Goal: Check status: Check status

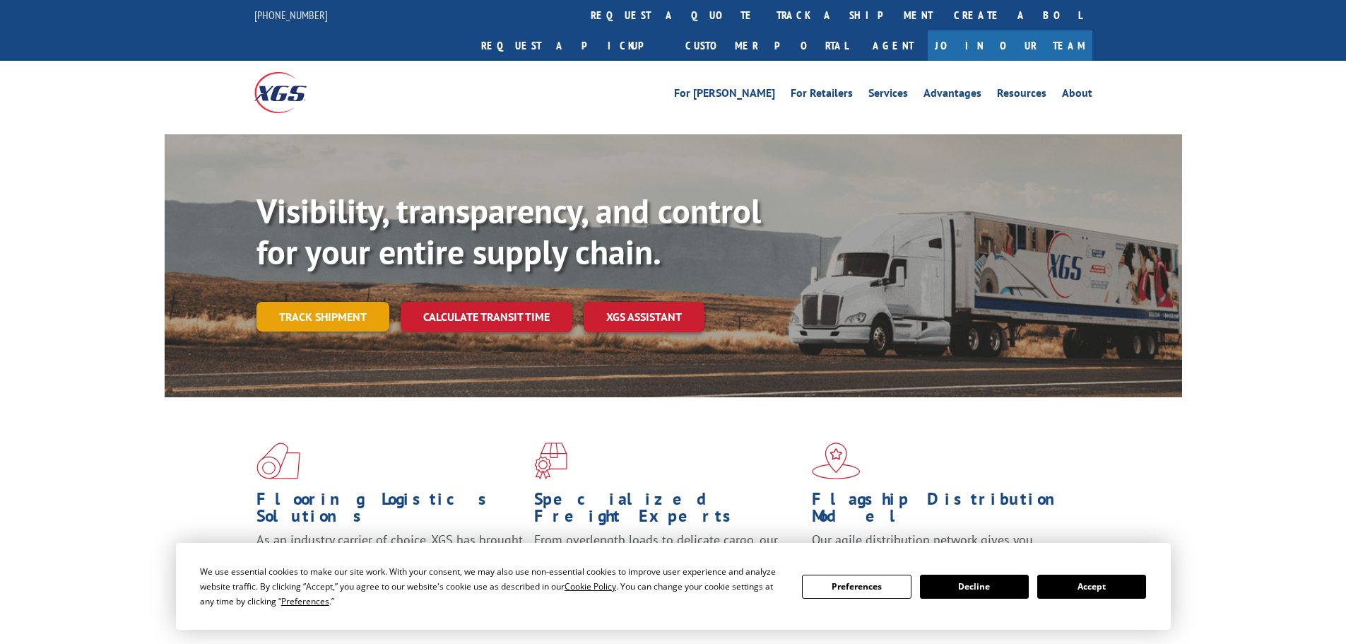
click at [321, 302] on link "Track shipment" at bounding box center [322, 317] width 133 height 30
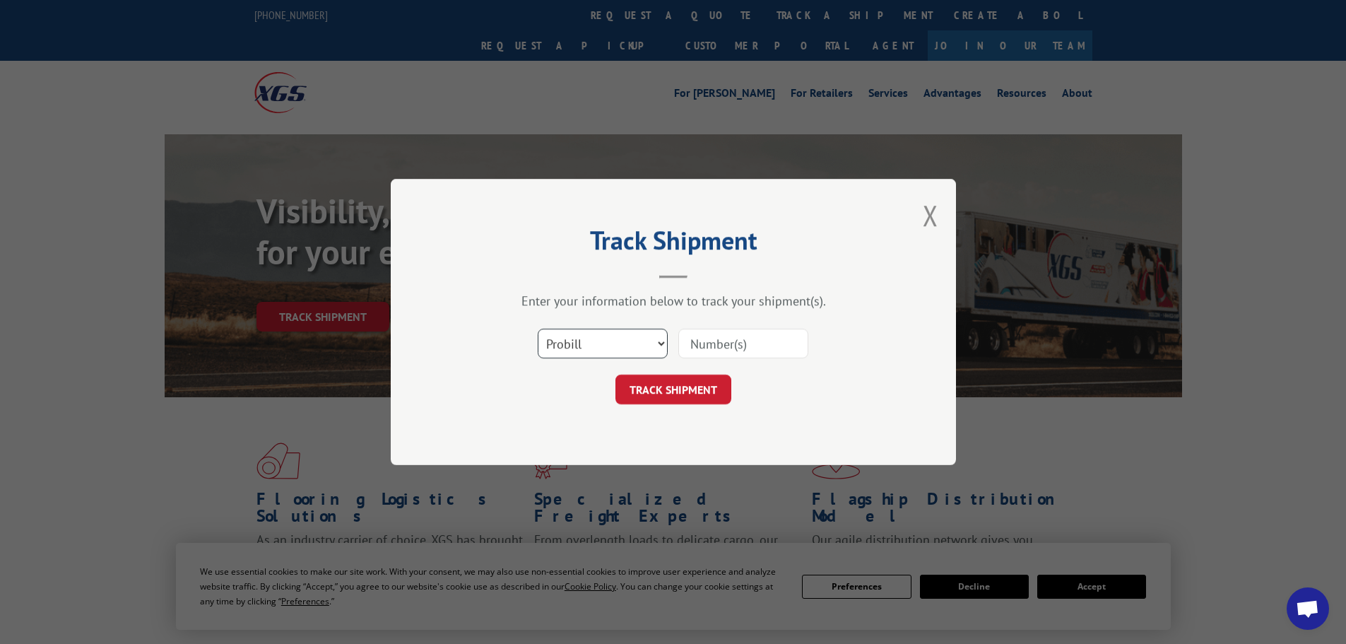
click at [583, 348] on select "Select category... Probill BOL PO" at bounding box center [603, 343] width 130 height 30
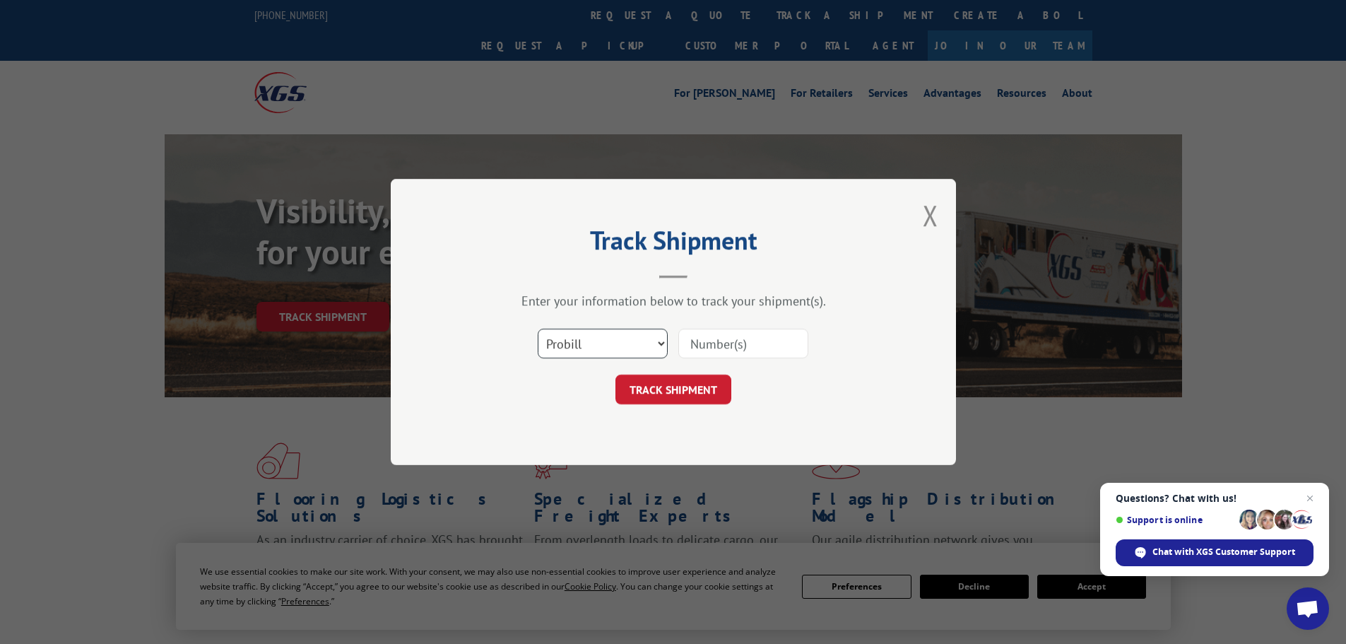
select select "bol"
click at [538, 328] on select "Select category... Probill BOL PO" at bounding box center [603, 343] width 130 height 30
click at [725, 344] on input at bounding box center [743, 343] width 130 height 30
type input "2874057"
click at [662, 384] on button "TRACK SHIPMENT" at bounding box center [673, 389] width 116 height 30
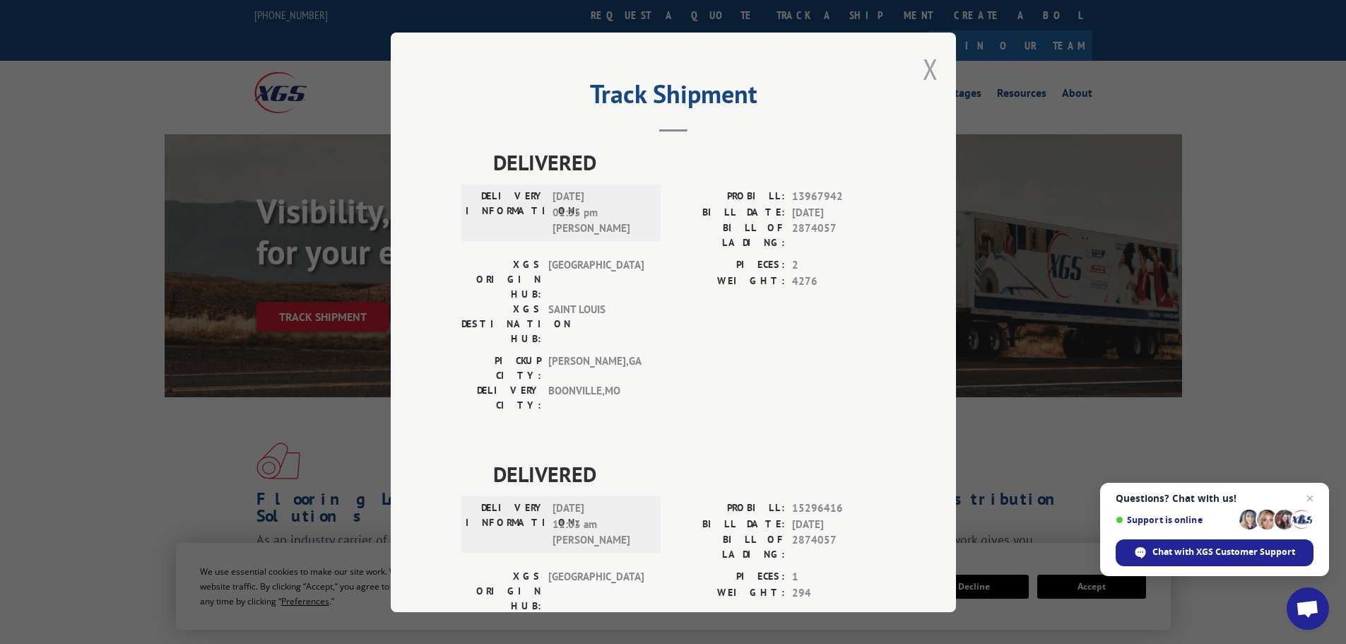
click at [926, 71] on button "Close modal" at bounding box center [931, 68] width 16 height 37
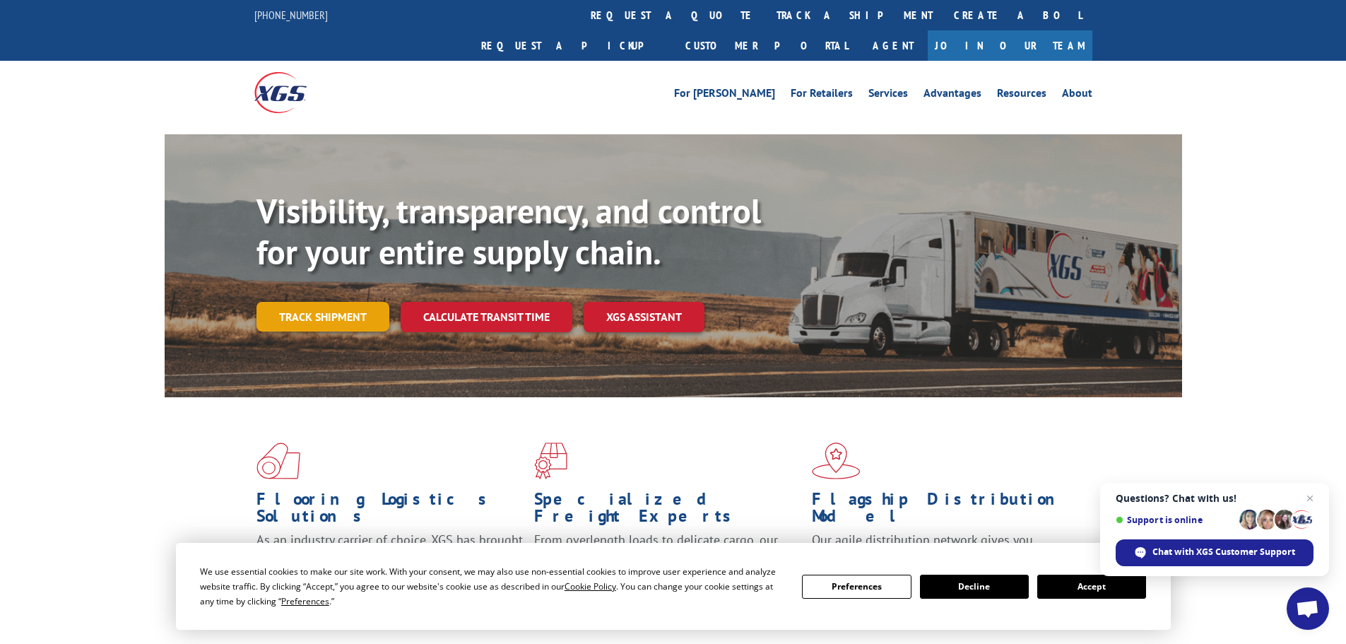
click at [316, 302] on link "Track shipment" at bounding box center [322, 317] width 133 height 30
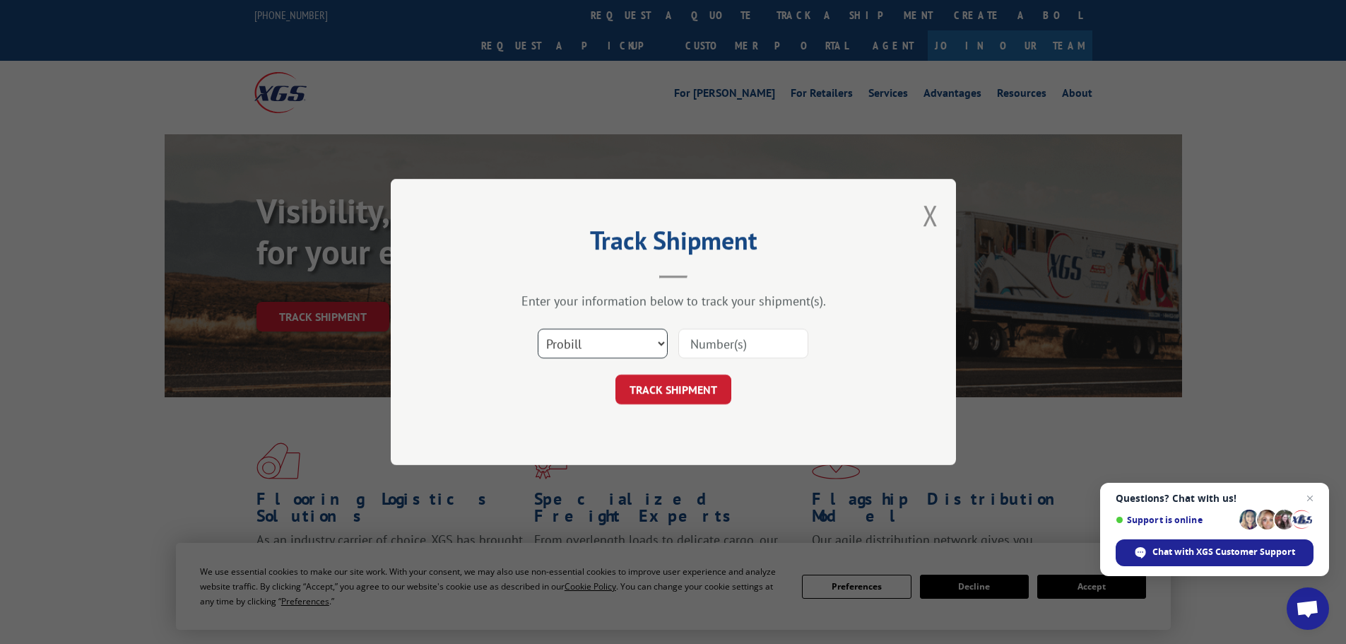
click at [567, 343] on select "Select category... Probill BOL PO" at bounding box center [603, 343] width 130 height 30
click at [538, 328] on select "Select category... Probill BOL PO" at bounding box center [603, 343] width 130 height 30
click at [602, 348] on select "Select category... Probill BOL PO" at bounding box center [603, 343] width 130 height 30
click at [538, 328] on select "Select category... Probill BOL PO" at bounding box center [603, 343] width 130 height 30
click at [679, 338] on input at bounding box center [743, 343] width 130 height 30
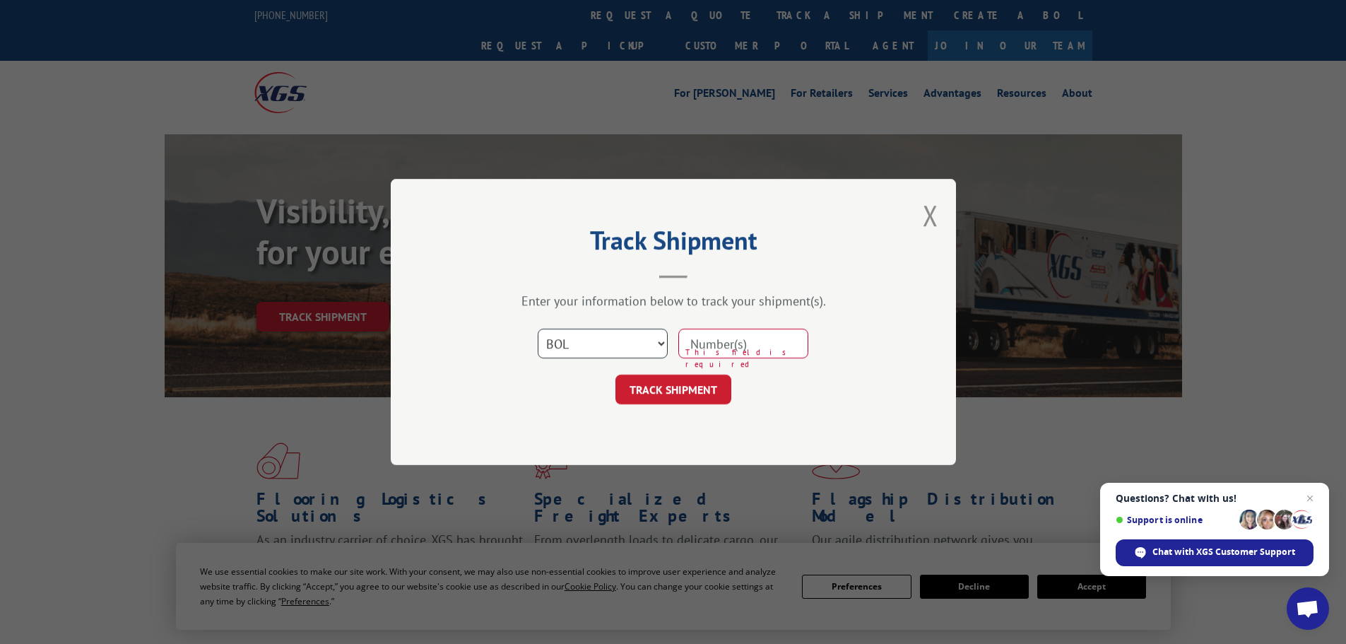
click at [602, 334] on select "Select category... Probill BOL PO" at bounding box center [603, 343] width 130 height 30
select select "probill"
click at [538, 328] on select "Select category... Probill BOL PO" at bounding box center [603, 343] width 130 height 30
click at [705, 343] on input at bounding box center [743, 343] width 130 height 30
paste input "2874057"
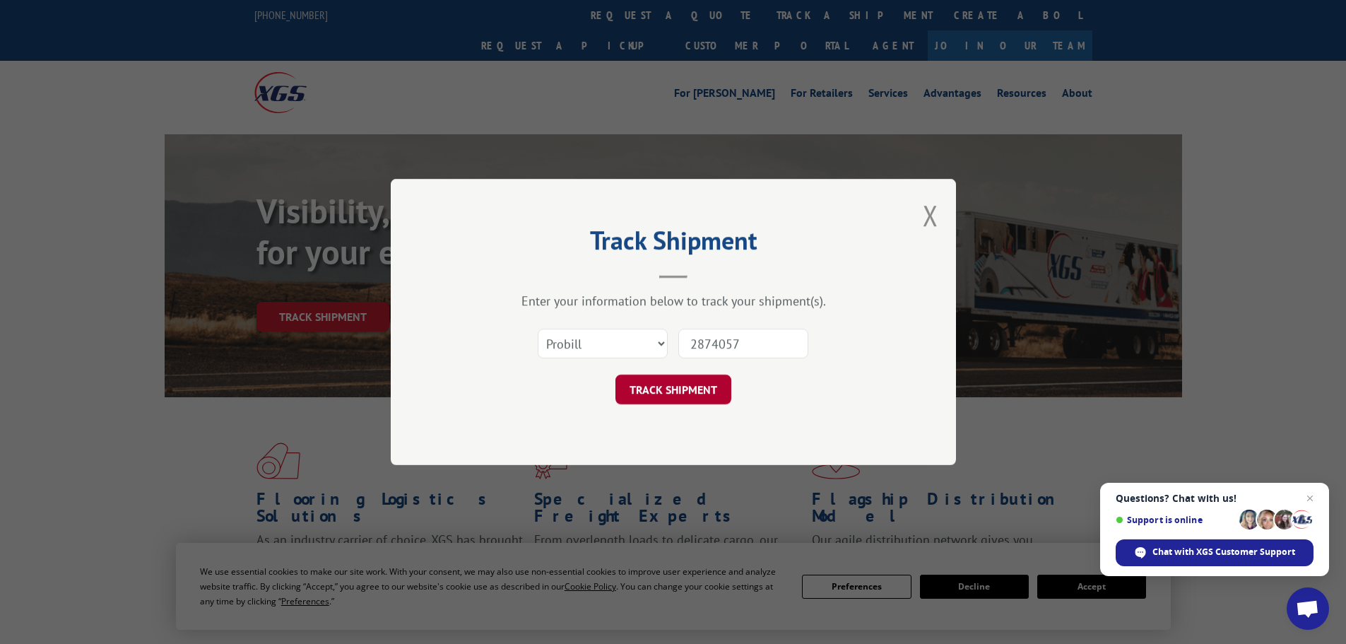
type input "2874057"
click at [704, 401] on button "TRACK SHIPMENT" at bounding box center [673, 389] width 116 height 30
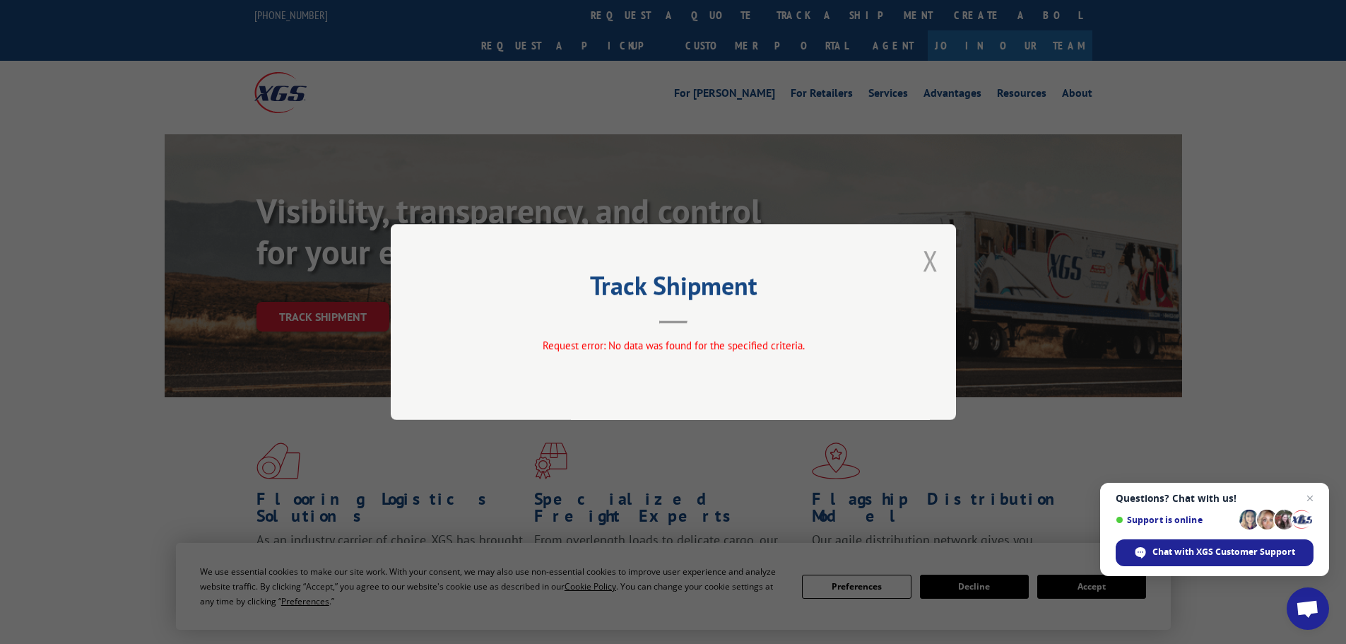
click at [926, 259] on button "Close modal" at bounding box center [931, 260] width 16 height 37
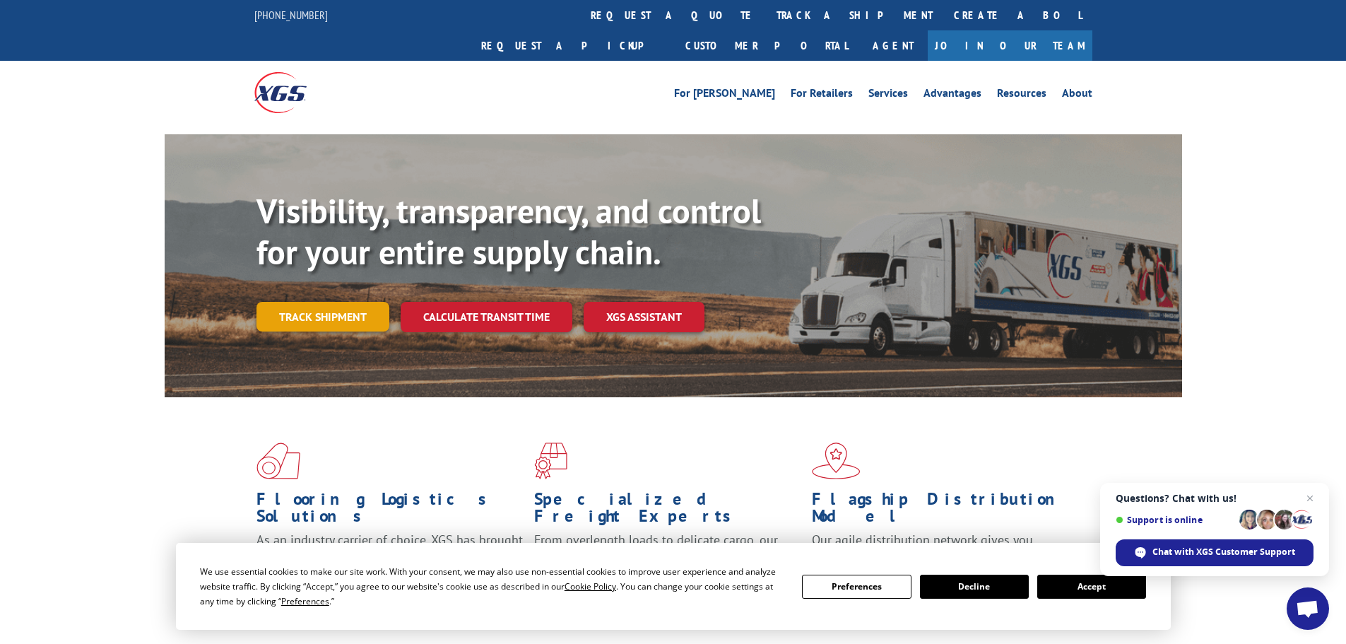
click at [350, 302] on link "Track shipment" at bounding box center [322, 317] width 133 height 30
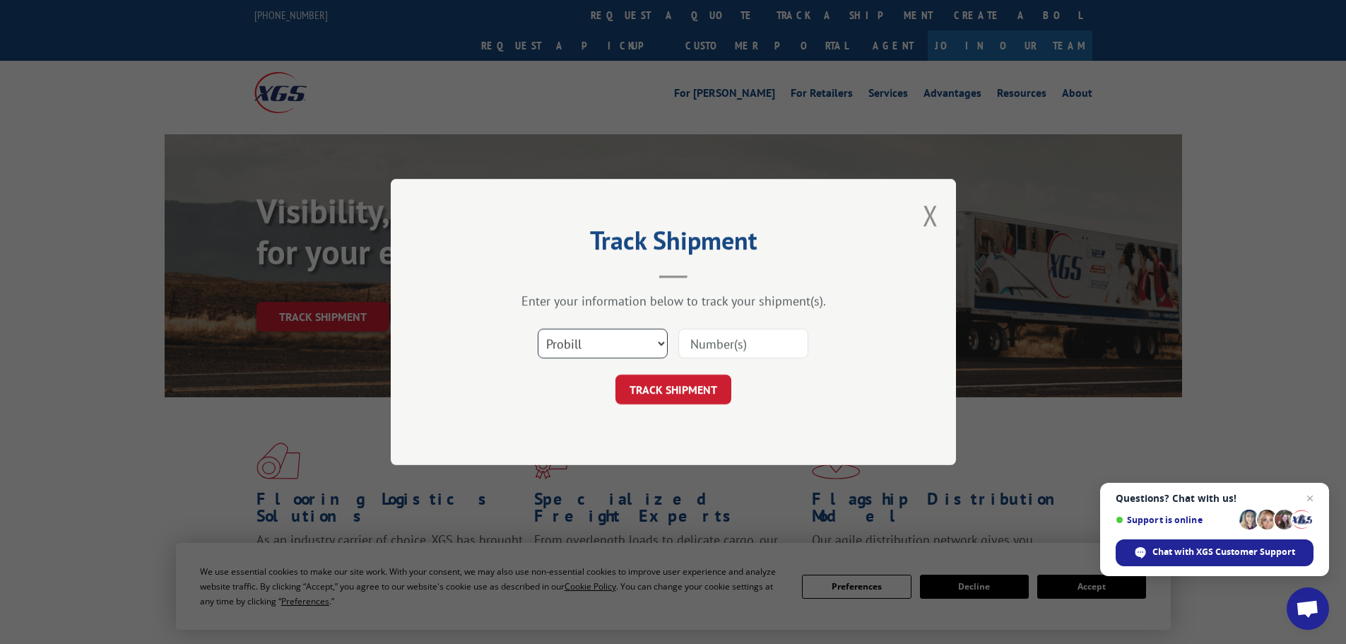
click at [601, 348] on select "Select category... Probill BOL PO" at bounding box center [603, 343] width 130 height 30
select select "bol"
click at [538, 328] on select "Select category... Probill BOL PO" at bounding box center [603, 343] width 130 height 30
click at [722, 347] on input at bounding box center [743, 343] width 130 height 30
type input "2874057"
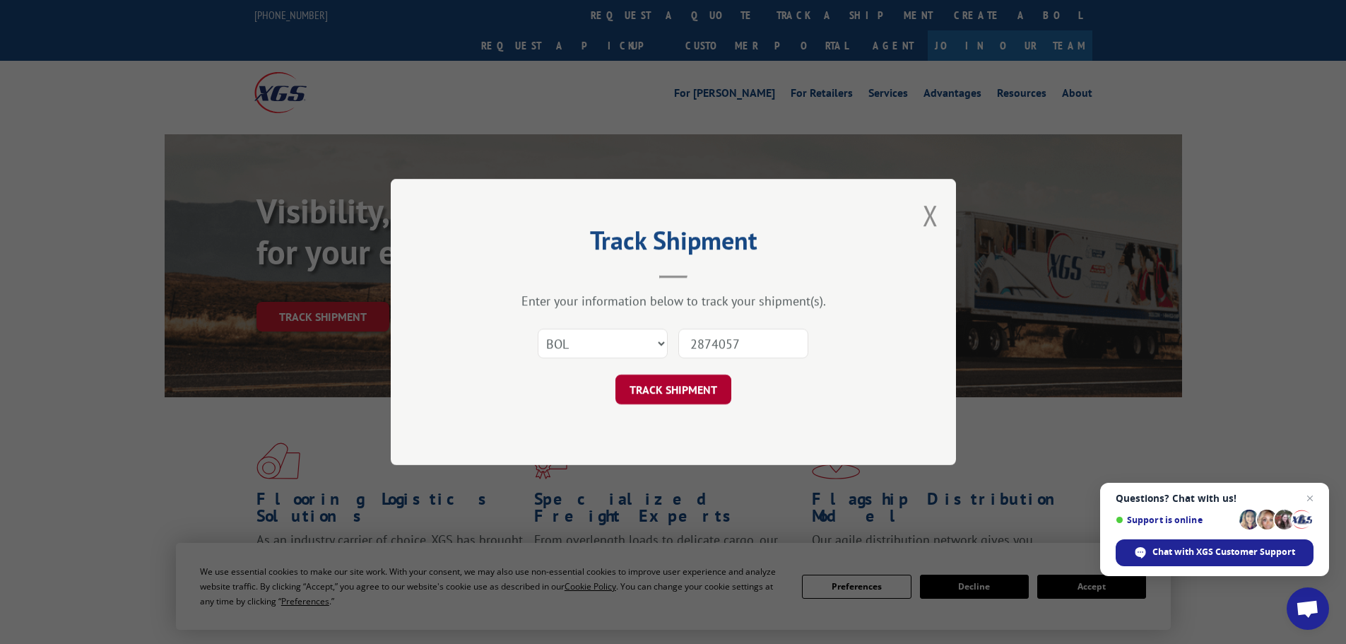
click at [701, 380] on button "TRACK SHIPMENT" at bounding box center [673, 389] width 116 height 30
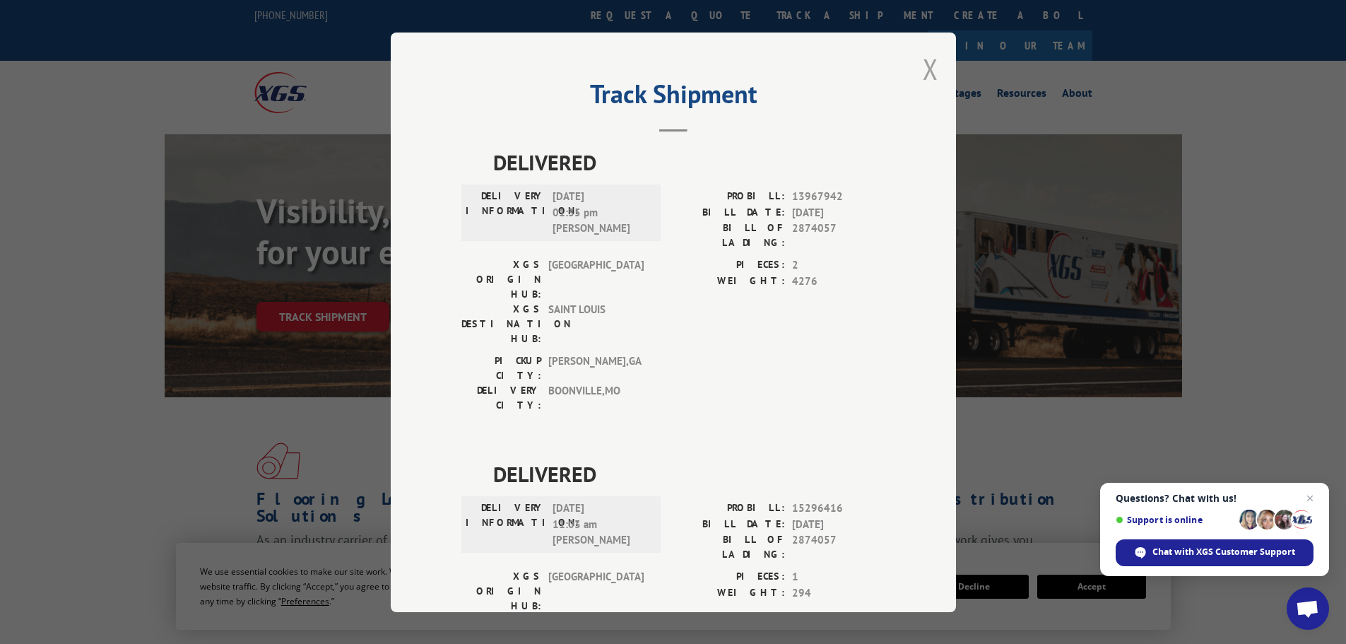
click at [923, 61] on button "Close modal" at bounding box center [931, 68] width 16 height 37
